Goal: Task Accomplishment & Management: Complete application form

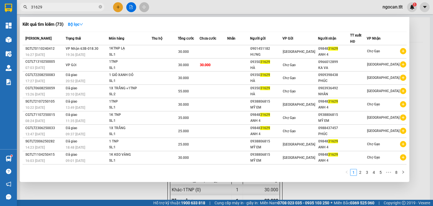
click at [120, 8] on div at bounding box center [216, 103] width 433 height 206
click at [120, 8] on icon "plus" at bounding box center [118, 7] width 4 height 4
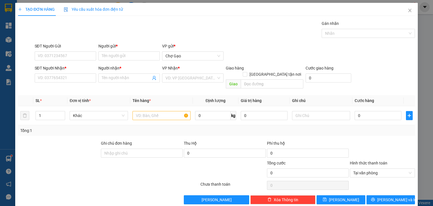
click at [120, 8] on span "Yêu cầu xuất hóa đơn điện tử" at bounding box center [93, 9] width 59 height 5
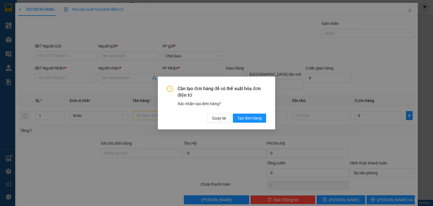
click at [221, 124] on div "Cần tạo đơn hàng để có thể xuất hóa đơn điện tử Xác nhận tạo đơn hàng? Quay lại…" at bounding box center [216, 102] width 117 height 53
click at [223, 119] on span "Quay lại" at bounding box center [219, 118] width 14 height 6
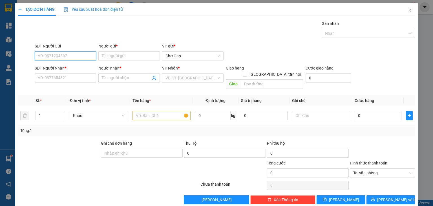
click at [80, 57] on input "SĐT Người Gửi" at bounding box center [65, 55] width 61 height 9
click at [78, 65] on div "0918818914 - HẠNH" at bounding box center [65, 67] width 54 height 6
type input "0918818914"
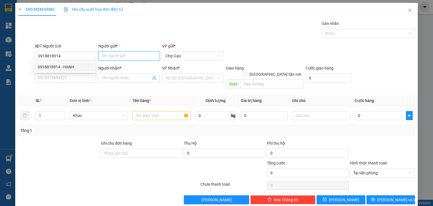
drag, startPoint x: 124, startPoint y: 52, endPoint x: 108, endPoint y: 60, distance: 18.2
click at [124, 52] on input "Người gửi *" at bounding box center [128, 55] width 61 height 9
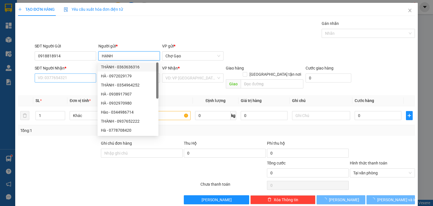
type input "HẠNH"
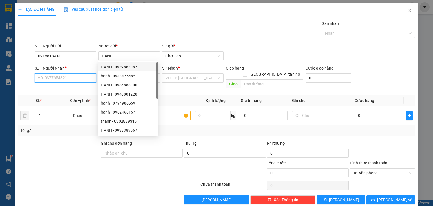
drag, startPoint x: 70, startPoint y: 77, endPoint x: 80, endPoint y: 78, distance: 9.9
click at [70, 77] on input "SĐT Người Nhận *" at bounding box center [65, 77] width 61 height 9
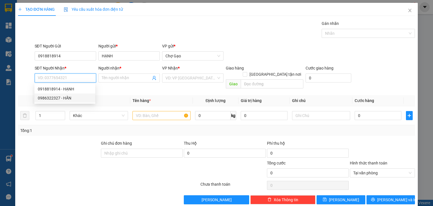
click at [75, 97] on div "0986322327 - HẤN" at bounding box center [65, 98] width 54 height 6
type input "0986322327"
type input "HẤN"
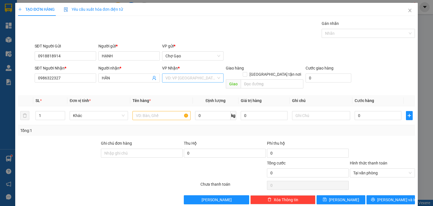
click at [189, 81] on input "search" at bounding box center [191, 78] width 51 height 8
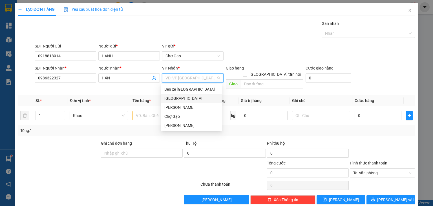
click at [179, 98] on div "[GEOGRAPHIC_DATA]" at bounding box center [191, 98] width 54 height 6
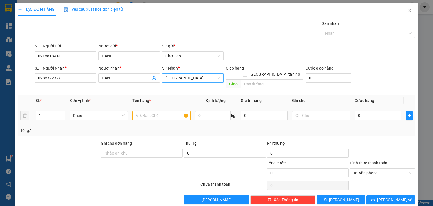
click at [129, 110] on tr "1 Khác 0 kg 0 0" at bounding box center [216, 115] width 397 height 19
click at [136, 111] on input "text" at bounding box center [162, 115] width 58 height 9
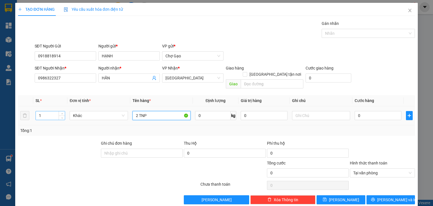
type input "2 TNP"
drag, startPoint x: 43, startPoint y: 111, endPoint x: 16, endPoint y: 109, distance: 27.7
click at [16, 109] on div "TẠO ĐƠN HÀNG Yêu cầu xuất hóa đơn điện tử Transit Pickup Surcharge Ids Transit …" at bounding box center [216, 105] width 403 height 205
type input "2"
click at [364, 111] on input "0" at bounding box center [378, 115] width 47 height 9
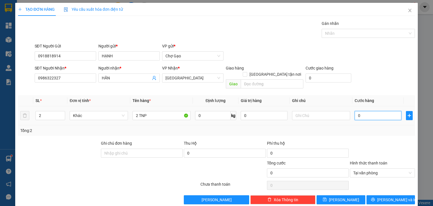
type input "6"
type input "60"
type input "60.000"
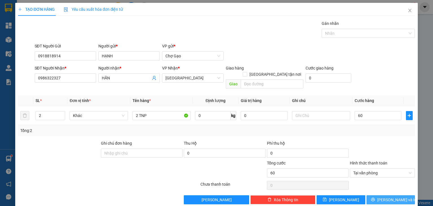
type input "60.000"
click at [395, 196] on span "[PERSON_NAME] và In" at bounding box center [396, 199] width 39 height 6
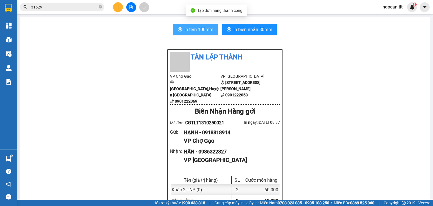
click at [207, 27] on span "In tem 100mm" at bounding box center [198, 29] width 29 height 7
